Goal: Navigation & Orientation: Find specific page/section

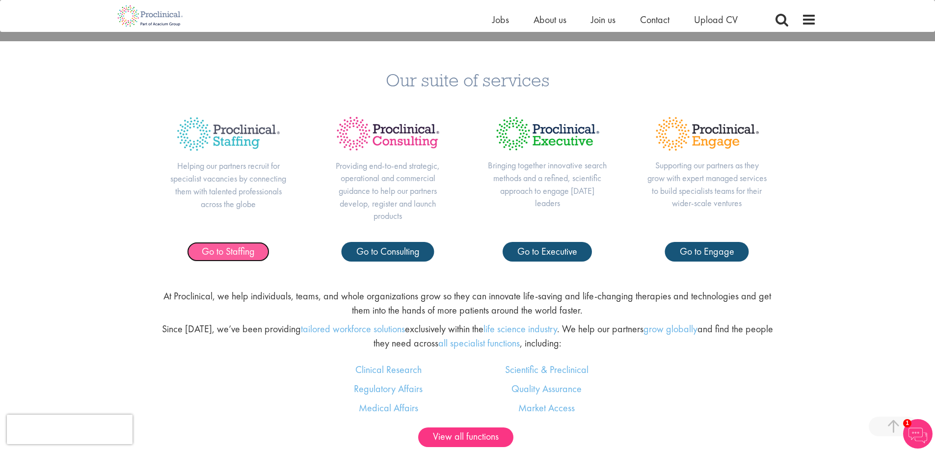
click at [233, 253] on span "Go to Staffing" at bounding box center [228, 251] width 53 height 13
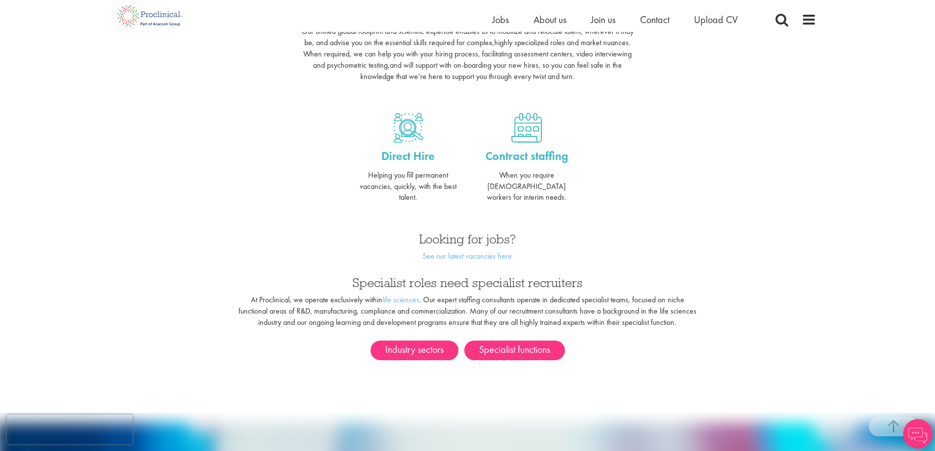
scroll to position [442, 0]
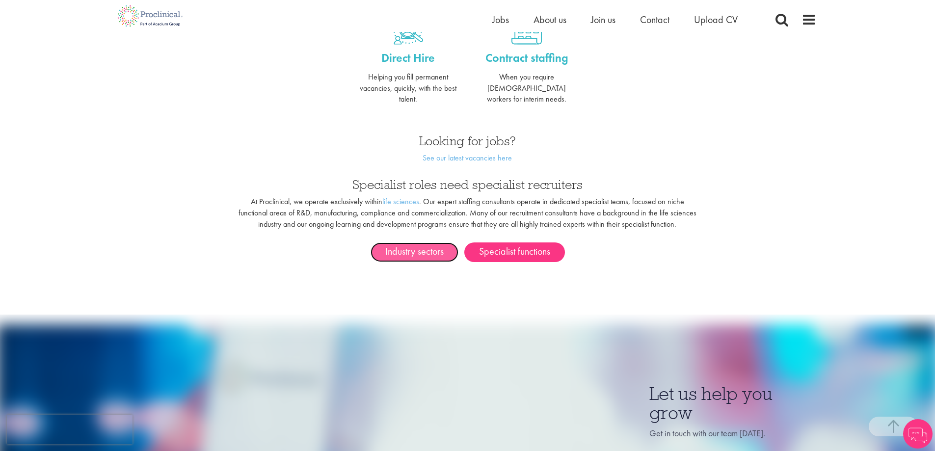
click at [416, 244] on link "Industry sectors" at bounding box center [414, 252] width 88 height 20
